Goal: Task Accomplishment & Management: Use online tool/utility

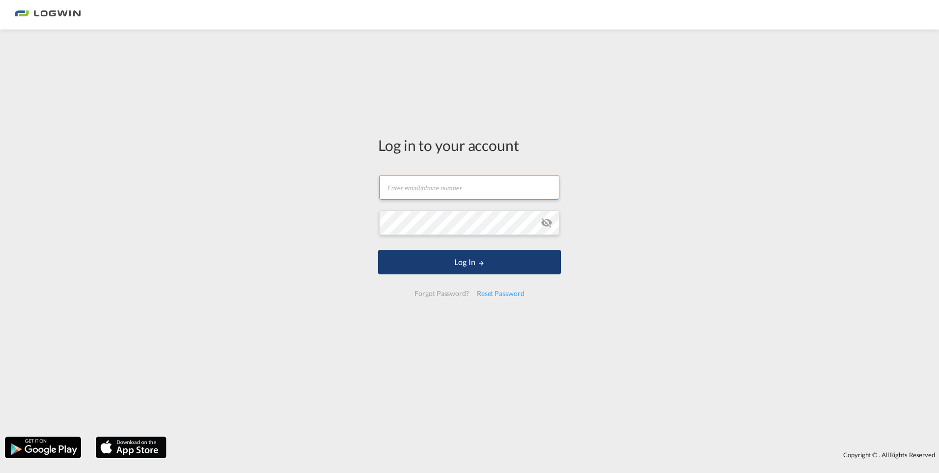
type input "[PERSON_NAME][EMAIL_ADDRESS][PERSON_NAME][DOMAIN_NAME]"
click at [468, 267] on button "Log In" at bounding box center [469, 262] width 183 height 25
